Goal: Obtain resource: Download file/media

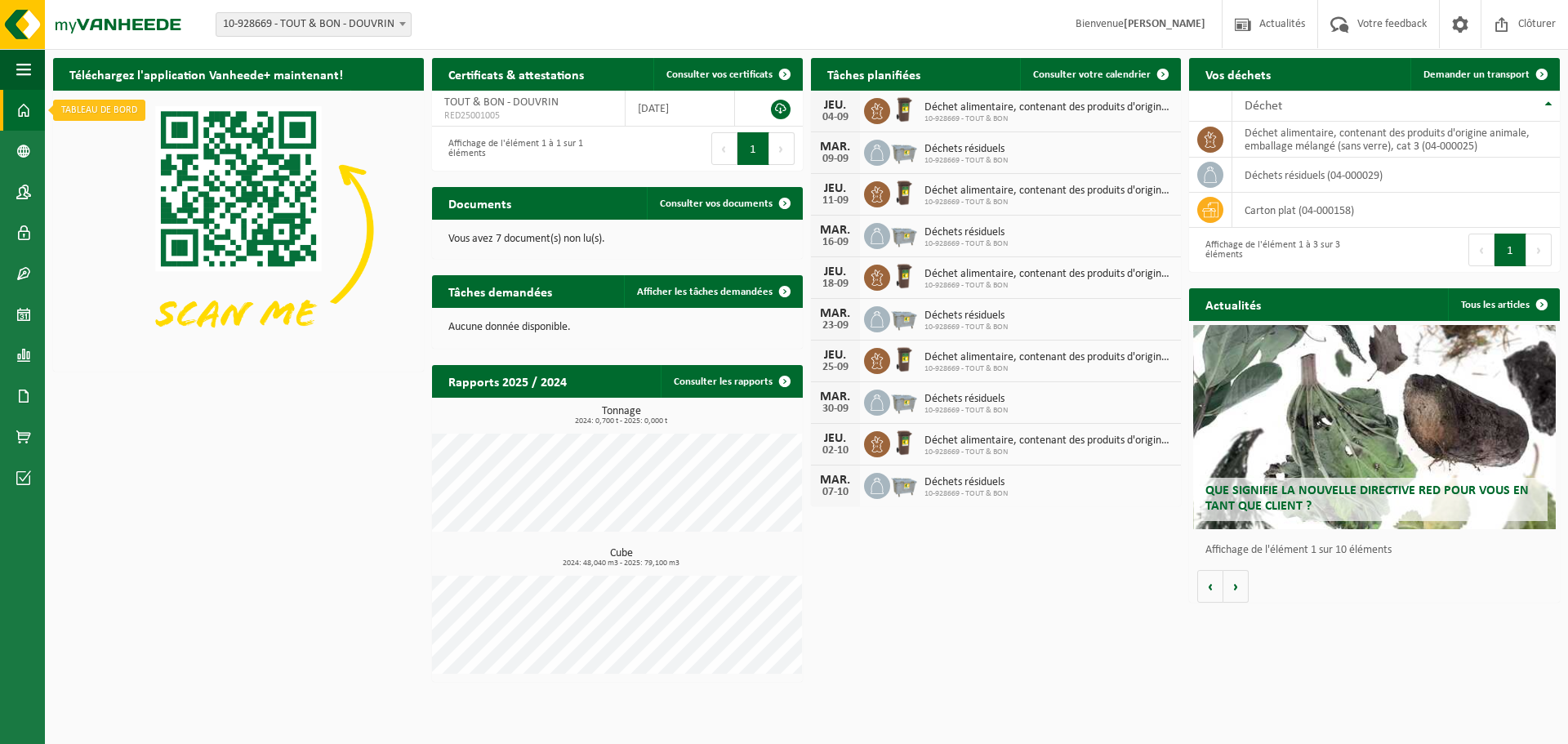
click at [23, 114] on span at bounding box center [24, 109] width 15 height 40
click at [755, 201] on span "Consulter vos documents" at bounding box center [717, 203] width 113 height 10
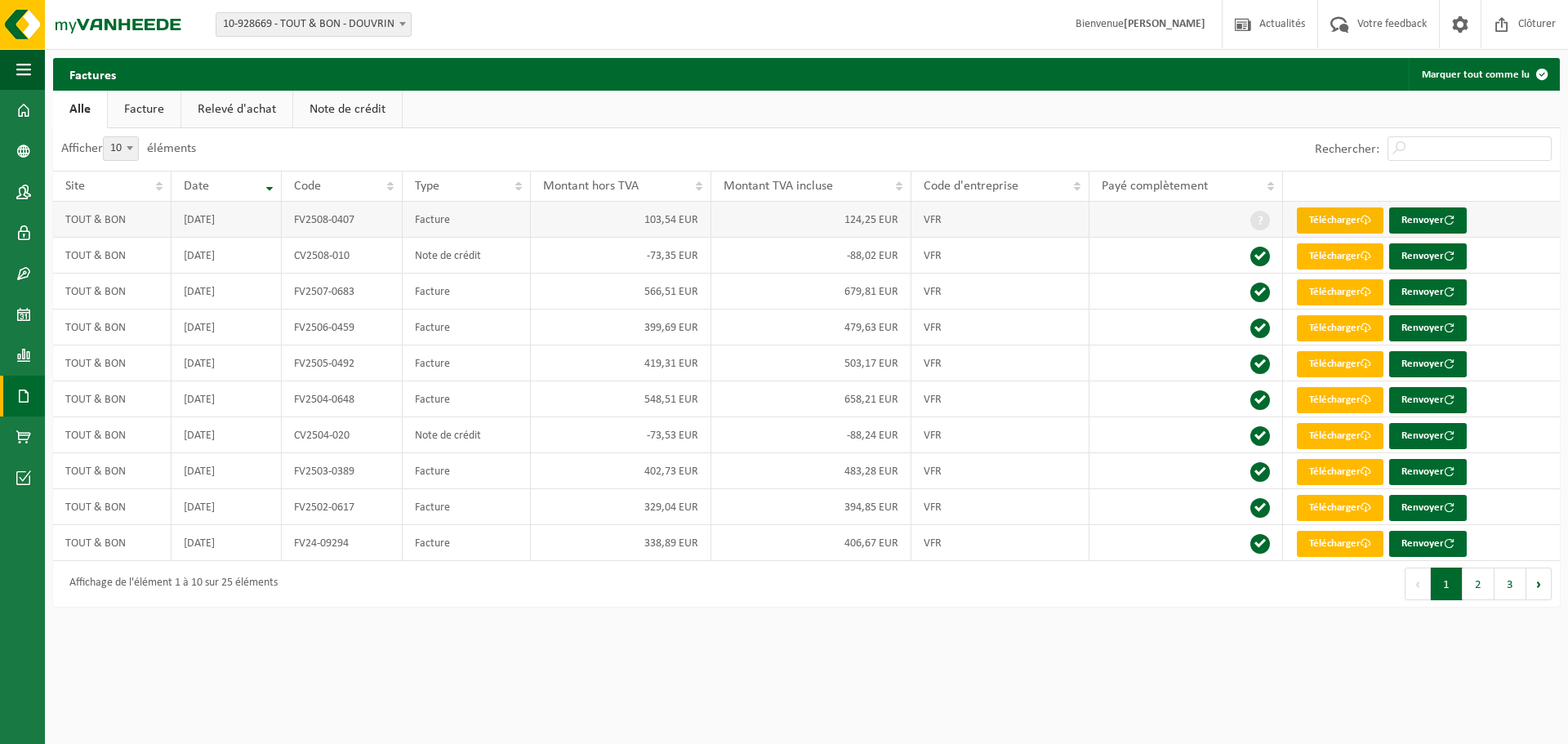
click at [1344, 218] on link "Télécharger" at bounding box center [1340, 220] width 87 height 26
